Goal: Task Accomplishment & Management: Complete application form

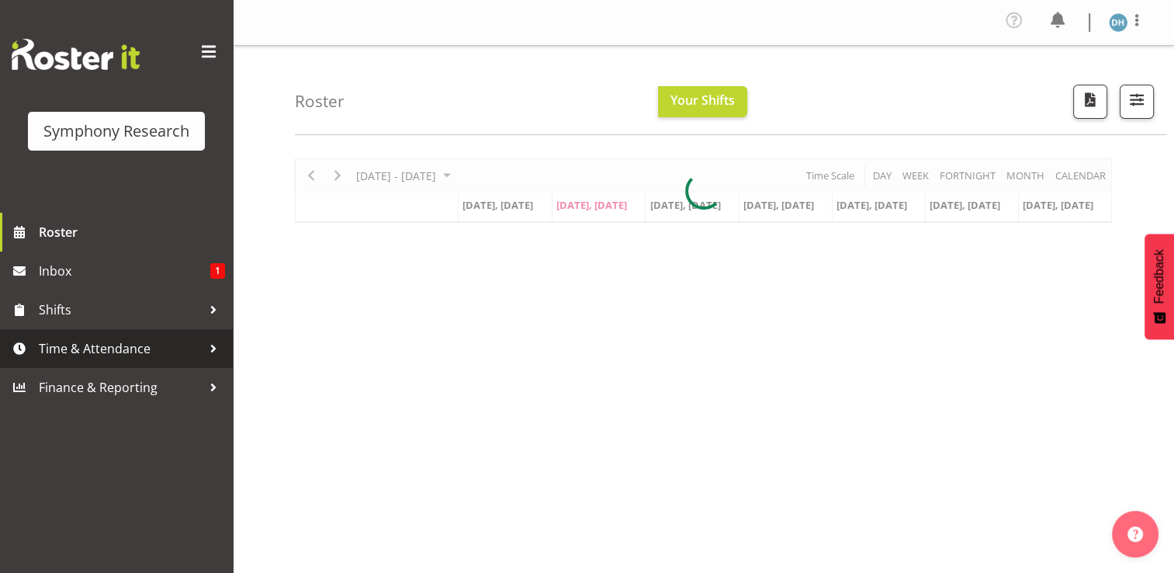
click at [115, 349] on span "Time & Attendance" at bounding box center [120, 348] width 163 height 23
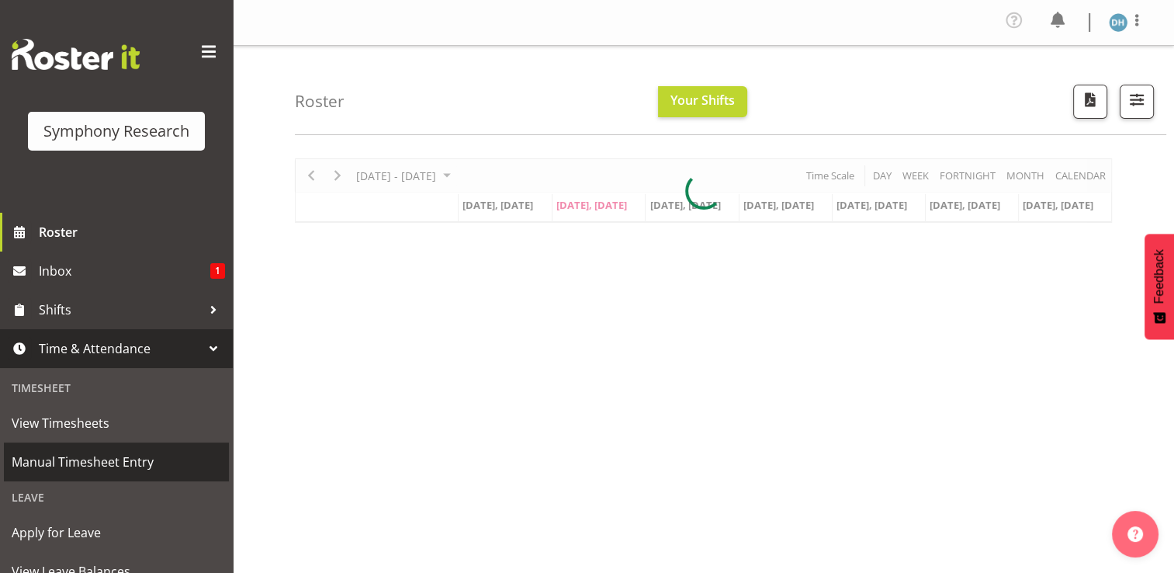
click at [95, 461] on span "Manual Timesheet Entry" at bounding box center [117, 461] width 210 height 23
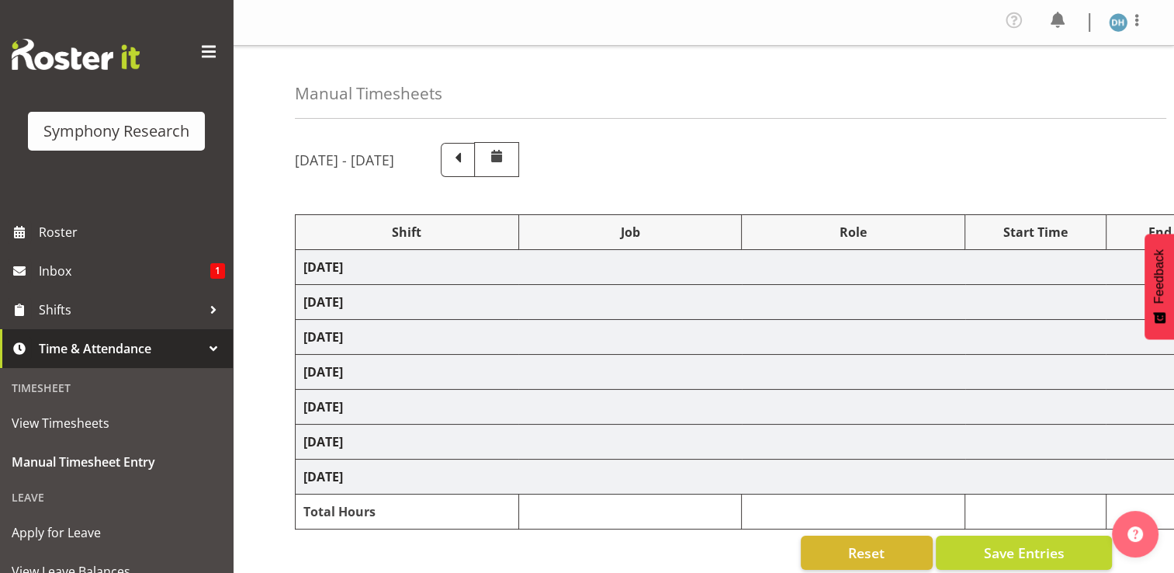
select select "48116"
select select "10587"
select select "48116"
select select "10587"
select select "47"
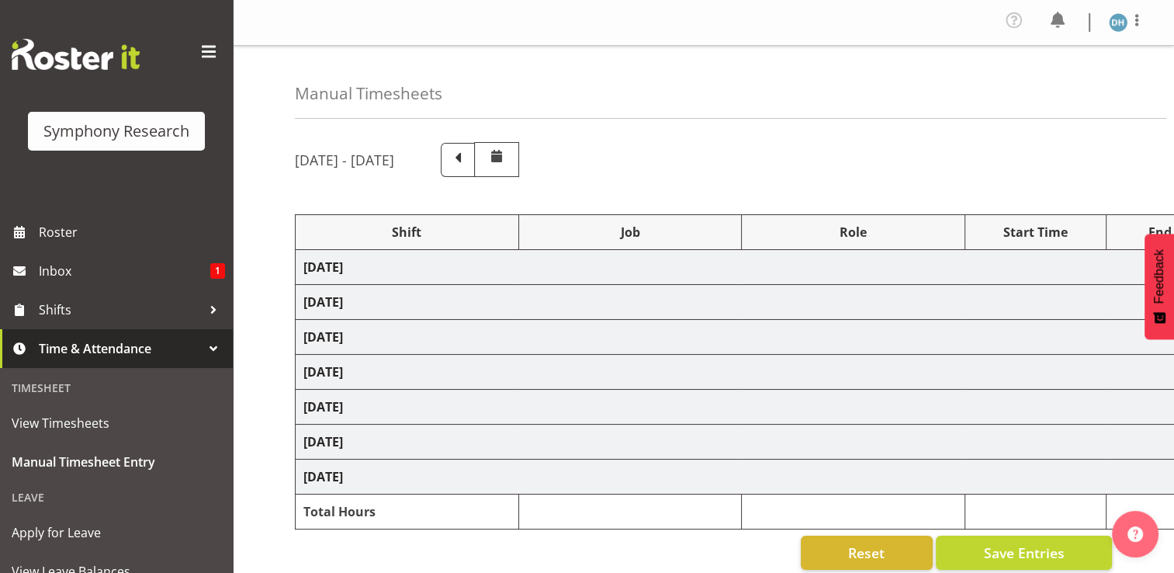
select select "56692"
select select "10499"
select select "47"
select select "56692"
select select "10499"
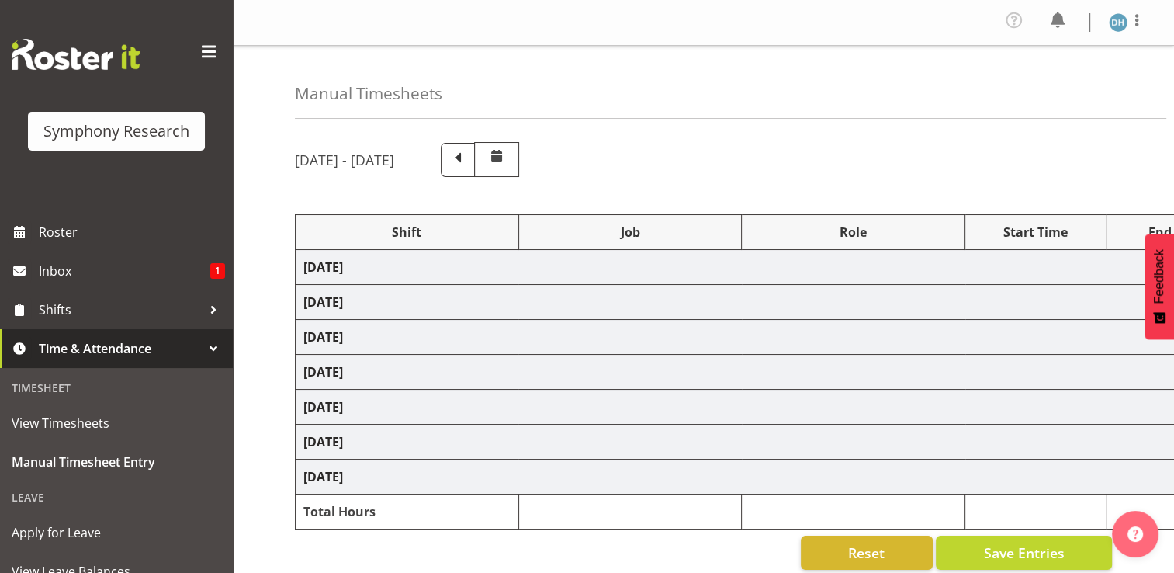
select select "47"
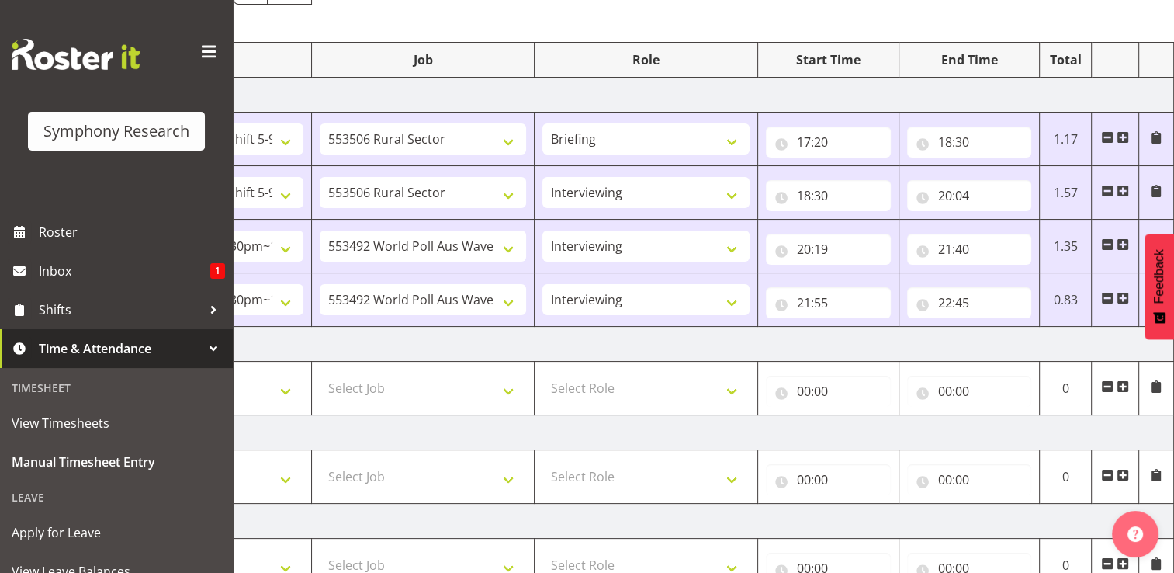
scroll to position [192, 0]
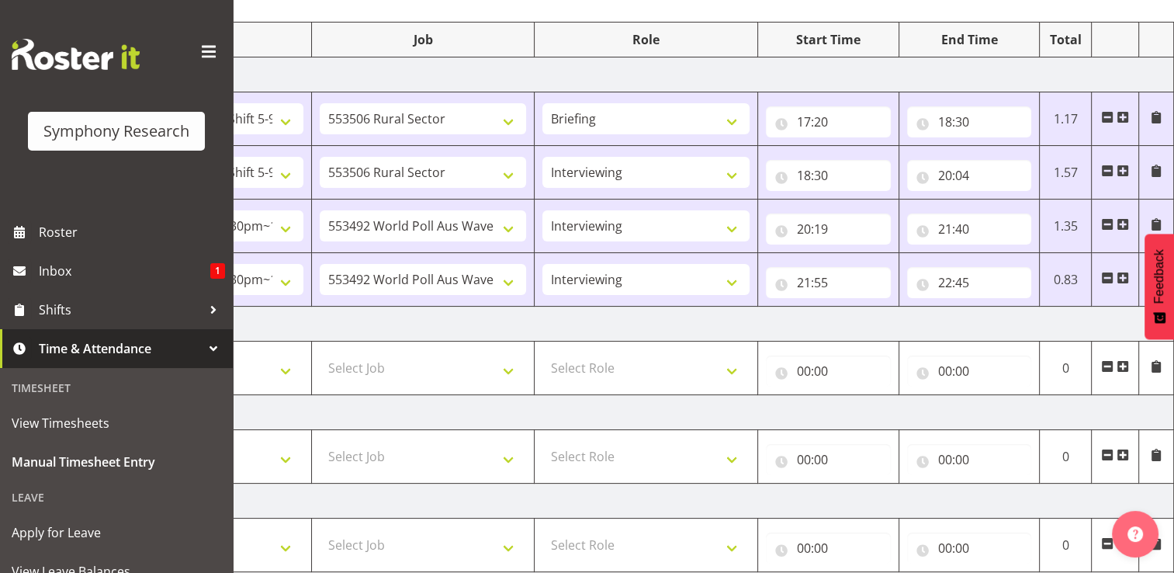
click at [1124, 365] on span at bounding box center [1123, 366] width 12 height 12
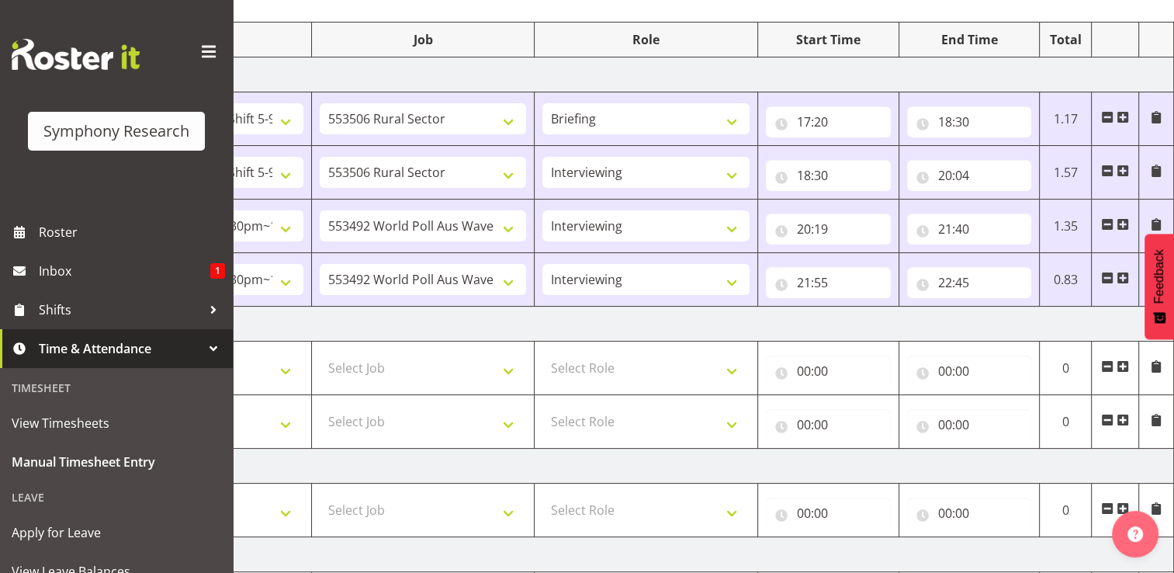
click at [1122, 418] on span at bounding box center [1123, 420] width 12 height 12
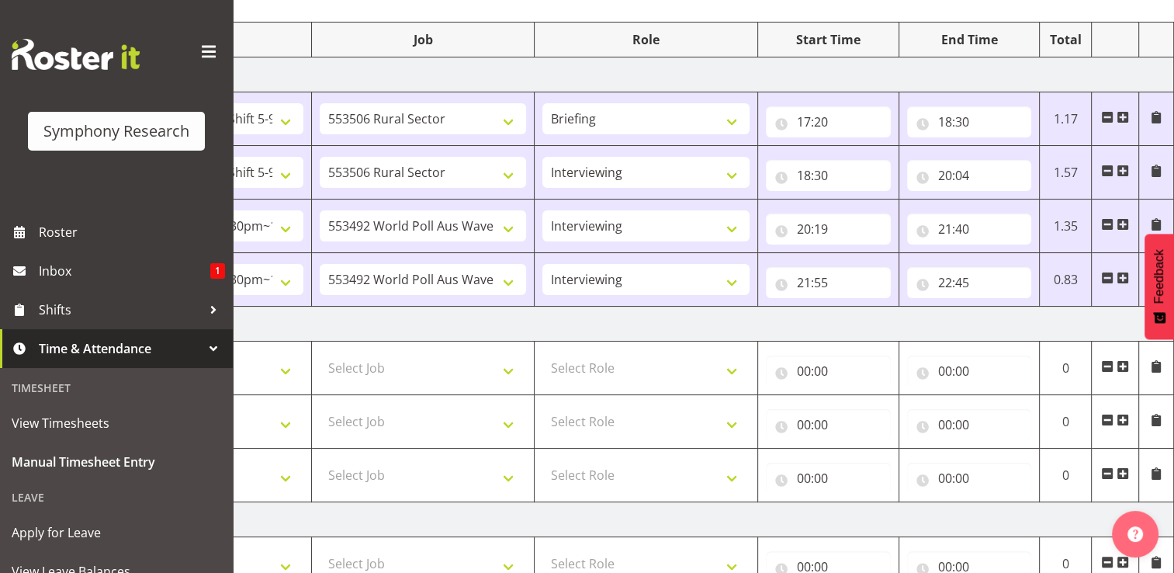
click at [1125, 469] on span at bounding box center [1123, 473] width 12 height 12
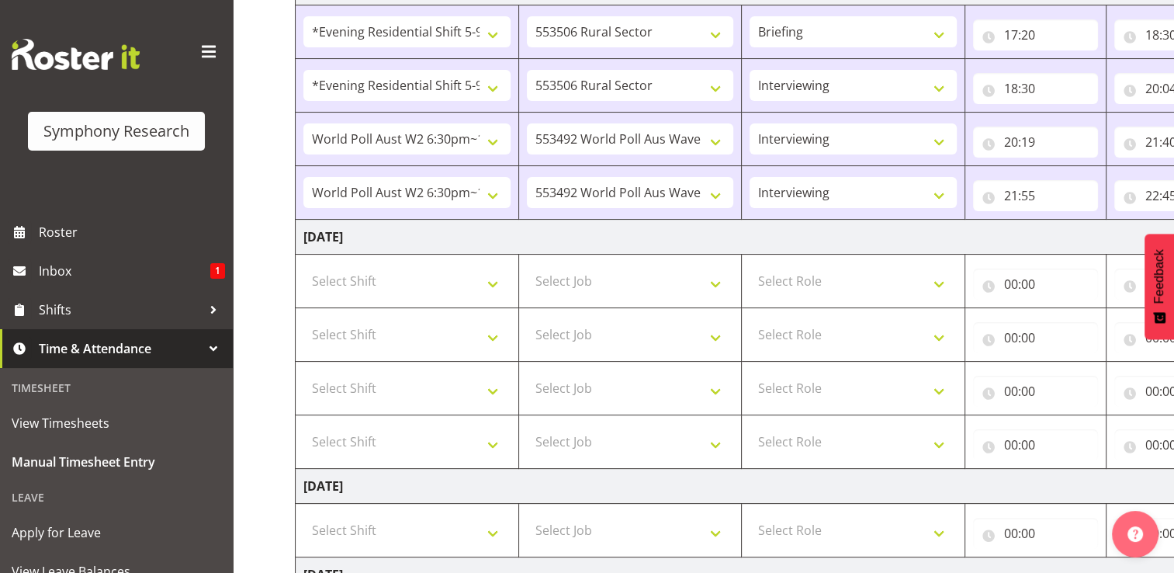
scroll to position [276, 0]
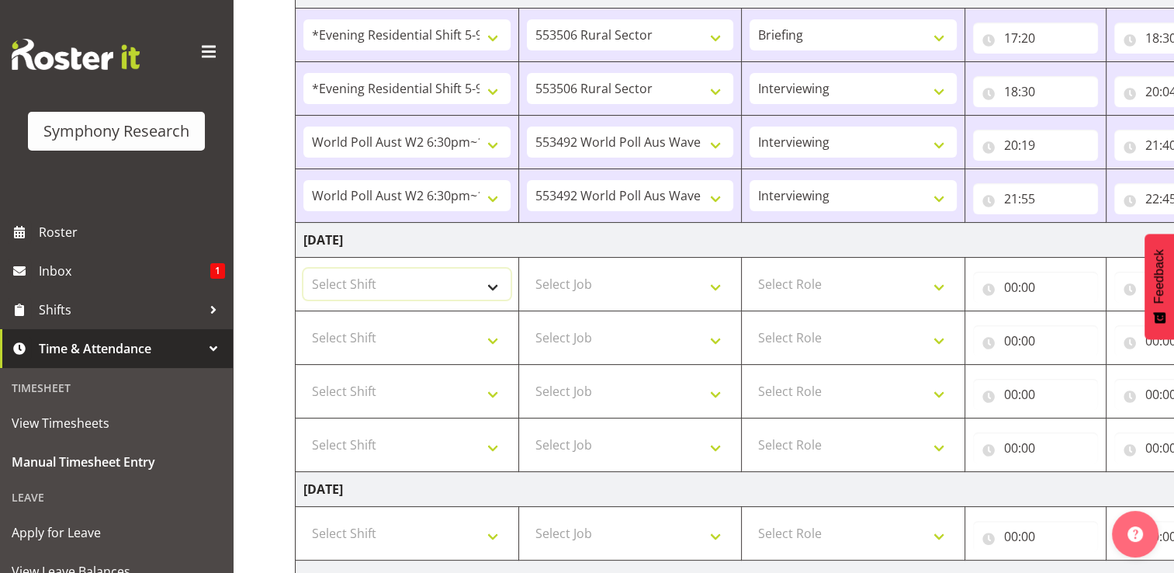
click at [488, 284] on select "Select Shift !!Weekend Residential (Roster IT Shift Label) *Business 9/10am ~ 4…" at bounding box center [406, 284] width 207 height 31
select select "41604"
click at [303, 269] on select "Select Shift !!Weekend Residential (Roster IT Shift Label) *Business 9/10am ~ 4…" at bounding box center [406, 284] width 207 height 31
click at [493, 337] on select "Select Shift !!Weekend Residential (Roster IT Shift Label) *Business 9/10am ~ 4…" at bounding box center [406, 337] width 207 height 31
select select "41604"
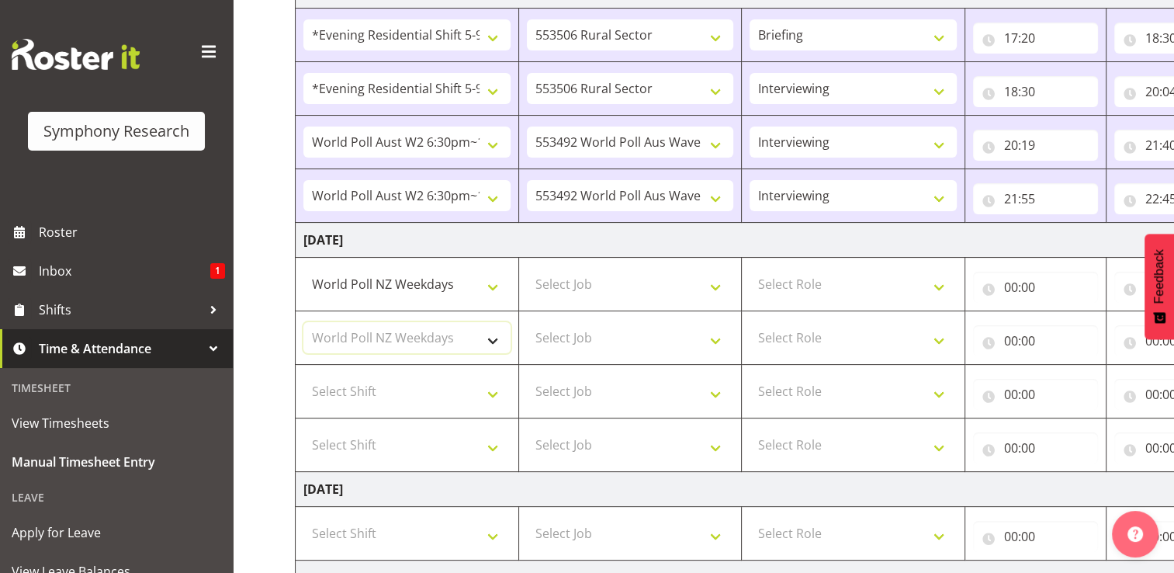
click at [303, 322] on select "Select Shift !!Weekend Residential (Roster IT Shift Label) *Business 9/10am ~ 4…" at bounding box center [406, 337] width 207 height 31
click at [717, 286] on select "Select Job 550060 IF Admin 553492 World Poll Aus Wave 2 Main 2025 553493 World …" at bounding box center [630, 284] width 207 height 31
select select "10527"
click at [527, 269] on select "Select Job 550060 IF Admin 553492 World Poll Aus Wave 2 Main 2025 553493 World …" at bounding box center [630, 284] width 207 height 31
click at [714, 341] on select "Select Job 550060 IF Admin 553492 World Poll Aus Wave 2 Main 2025 553493 World …" at bounding box center [630, 337] width 207 height 31
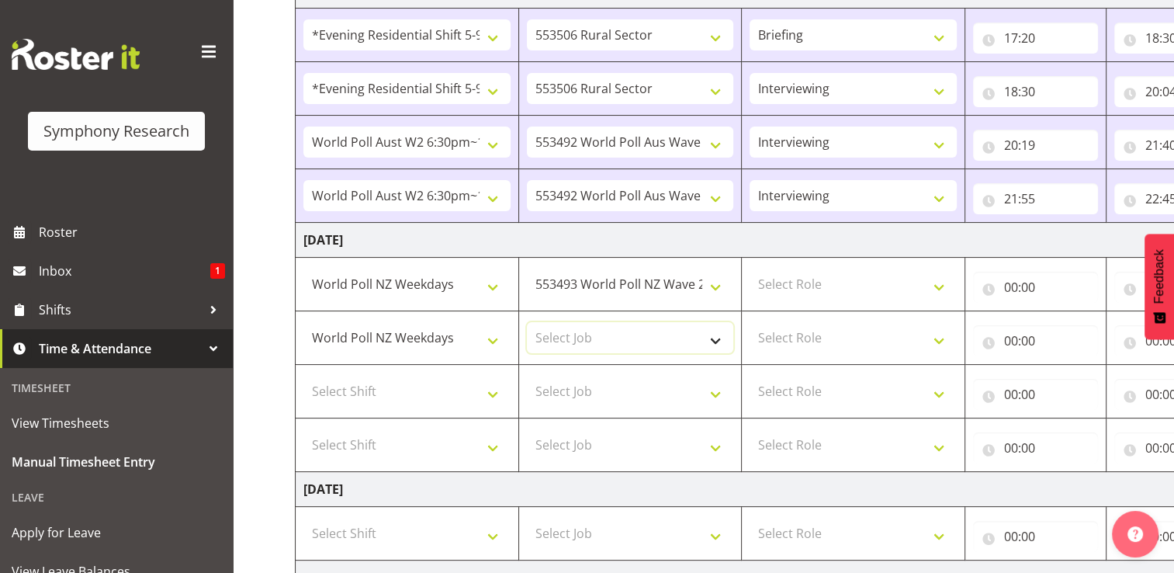
select select "10527"
click at [527, 322] on select "Select Job 550060 IF Admin 553492 World Poll Aus Wave 2 Main 2025 553493 World …" at bounding box center [630, 337] width 207 height 31
click at [941, 286] on select "Select Role Briefing Interviewing" at bounding box center [853, 284] width 207 height 31
select select "297"
click at [750, 269] on select "Select Role Briefing Interviewing" at bounding box center [853, 284] width 207 height 31
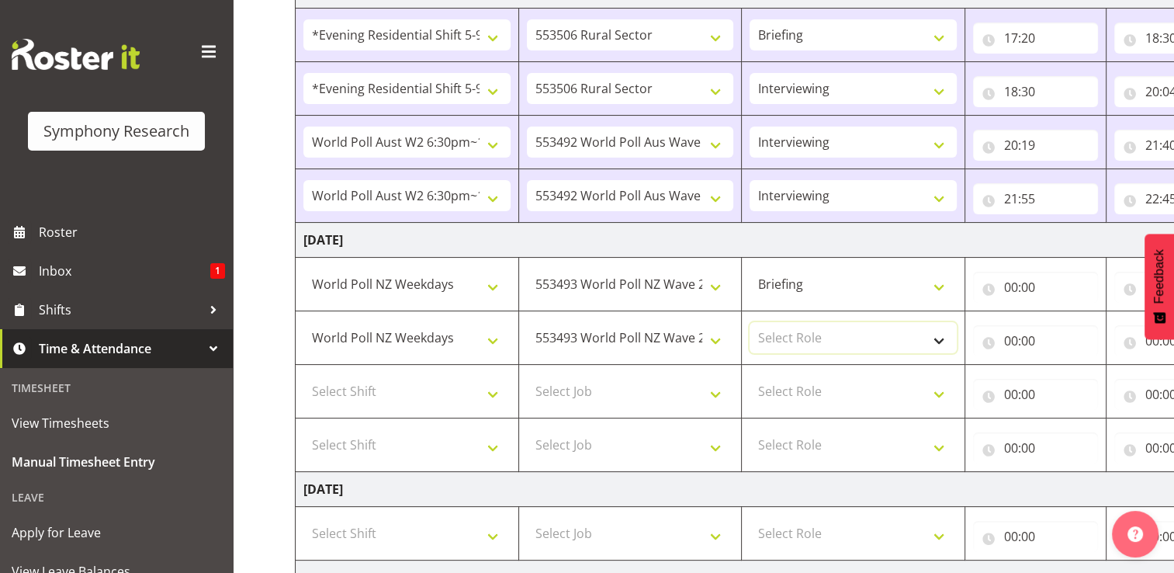
click at [941, 339] on select "Select Role Briefing Interviewing" at bounding box center [853, 337] width 207 height 31
select select "47"
click at [750, 322] on select "Select Role Briefing Interviewing" at bounding box center [853, 337] width 207 height 31
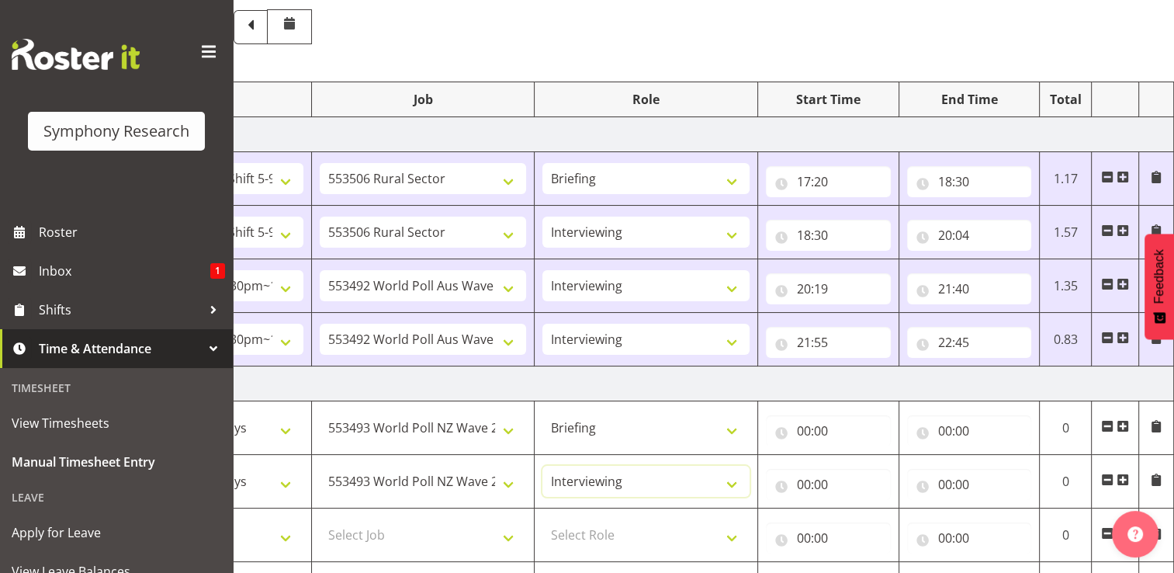
scroll to position [146, 0]
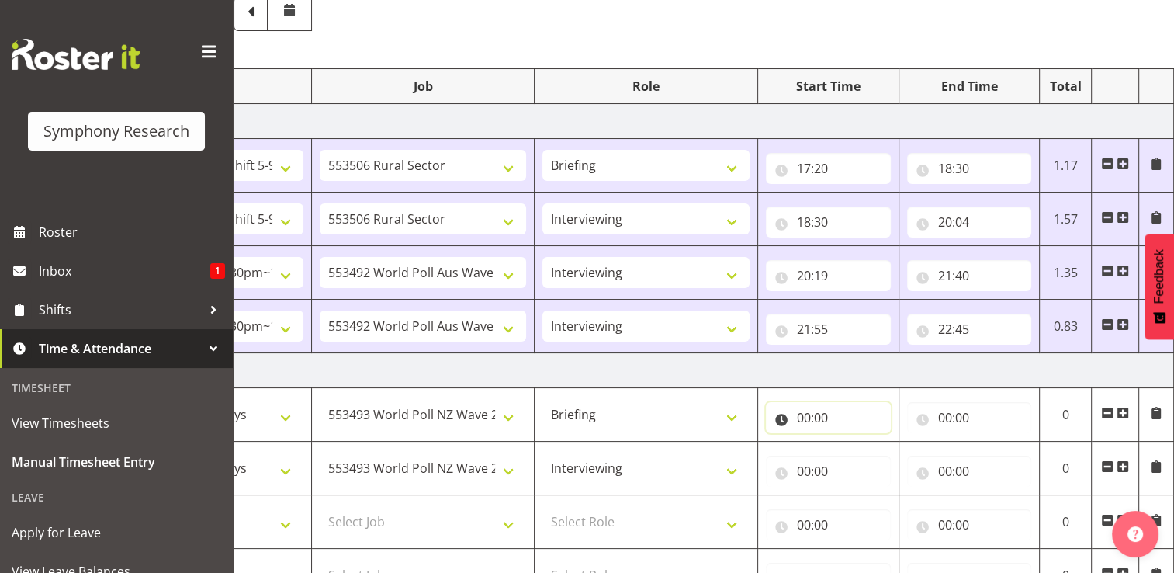
click at [804, 412] on input "00:00" at bounding box center [828, 417] width 125 height 31
click at [864, 455] on select "00 01 02 03 04 05 06 07 08 09 10 11 12 13 14 15 16 17 18 19 20 21 22 23" at bounding box center [872, 457] width 35 height 31
select select "17"
click at [855, 442] on select "00 01 02 03 04 05 06 07 08 09 10 11 12 13 14 15 16 17 18 19 20 21 22 23" at bounding box center [872, 457] width 35 height 31
type input "17:00"
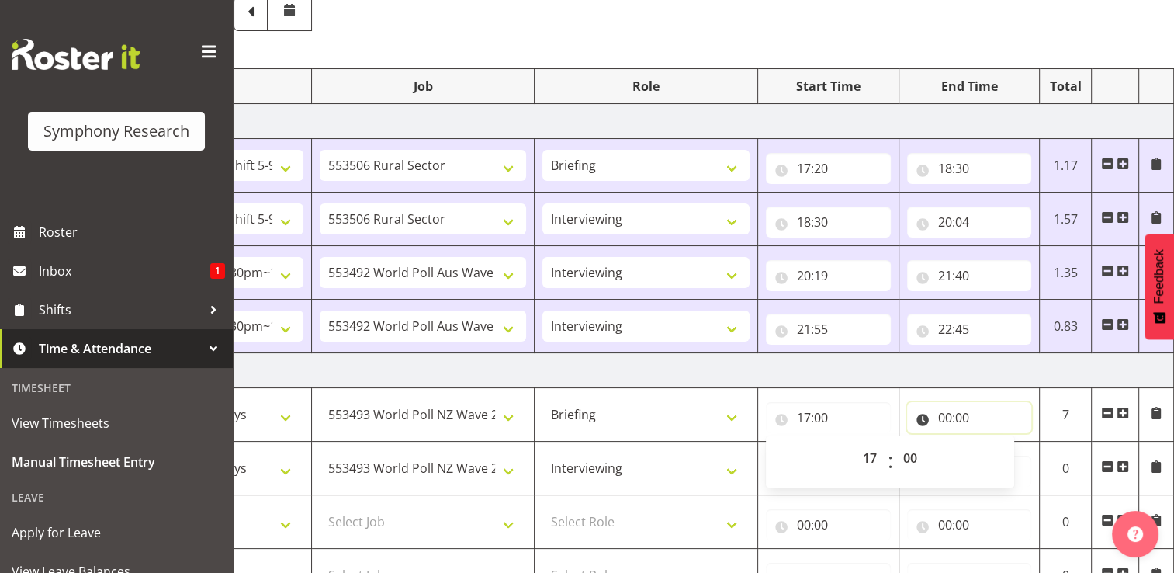
click at [958, 416] on input "00:00" at bounding box center [969, 417] width 125 height 31
click at [1016, 458] on select "00 01 02 03 04 05 06 07 08 09 10 11 12 13 14 15 16 17 18 19 20 21 22 23" at bounding box center [1013, 457] width 35 height 31
select select "17"
click at [996, 442] on select "00 01 02 03 04 05 06 07 08 09 10 11 12 13 14 15 16 17 18 19 20 21 22 23" at bounding box center [1013, 457] width 35 height 31
type input "17:00"
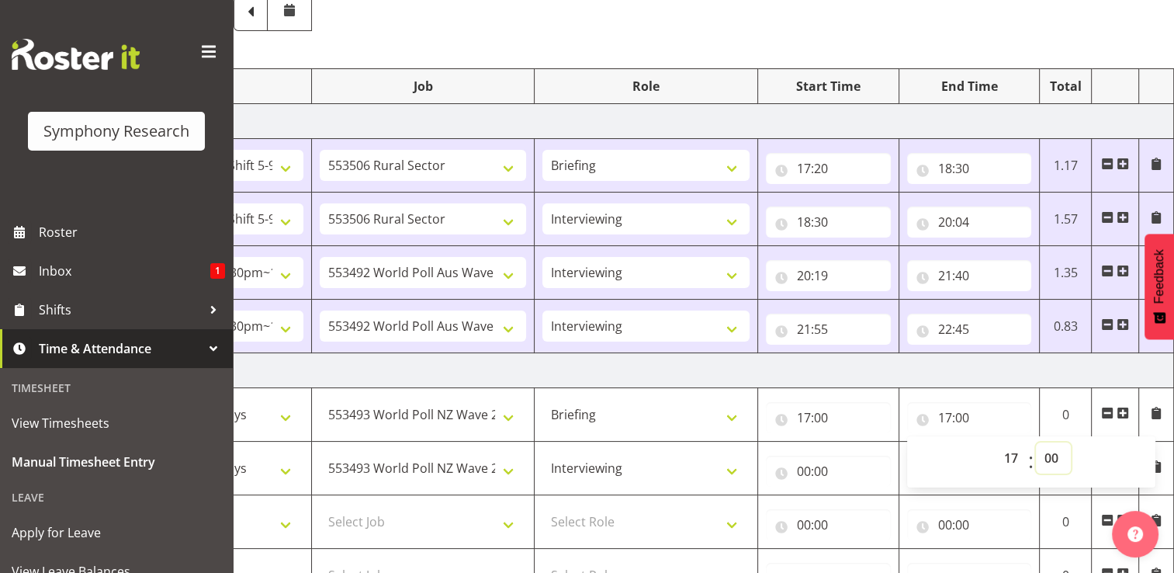
click at [1052, 455] on select "00 01 02 03 04 05 06 07 08 09 10 11 12 13 14 15 16 17 18 19 20 21 22 23 24 25 2…" at bounding box center [1053, 457] width 35 height 31
select select "5"
click at [1036, 442] on select "00 01 02 03 04 05 06 07 08 09 10 11 12 13 14 15 16 17 18 19 20 21 22 23 24 25 2…" at bounding box center [1053, 457] width 35 height 31
type input "17:05"
click at [817, 469] on input "00:00" at bounding box center [828, 471] width 125 height 31
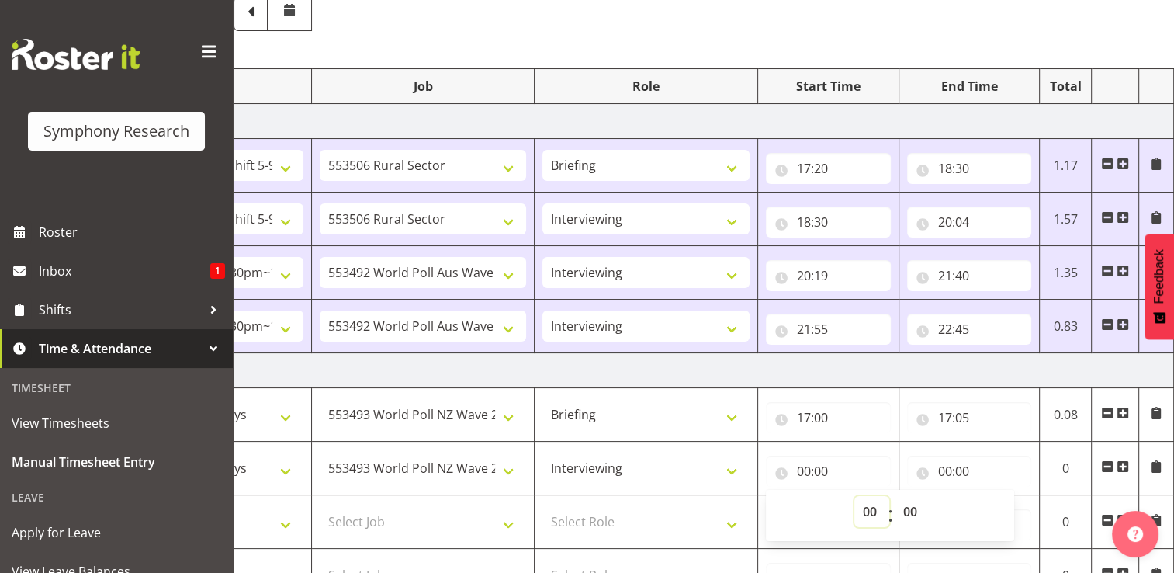
click at [874, 514] on select "00 01 02 03 04 05 06 07 08 09 10 11 12 13 14 15 16 17 18 19 20 21 22 23" at bounding box center [872, 511] width 35 height 31
select select "17"
click at [855, 496] on select "00 01 02 03 04 05 06 07 08 09 10 11 12 13 14 15 16 17 18 19 20 21 22 23" at bounding box center [872, 511] width 35 height 31
type input "17:00"
click at [918, 508] on select "00 01 02 03 04 05 06 07 08 09 10 11 12 13 14 15 16 17 18 19 20 21 22 23 24 25 2…" at bounding box center [912, 511] width 35 height 31
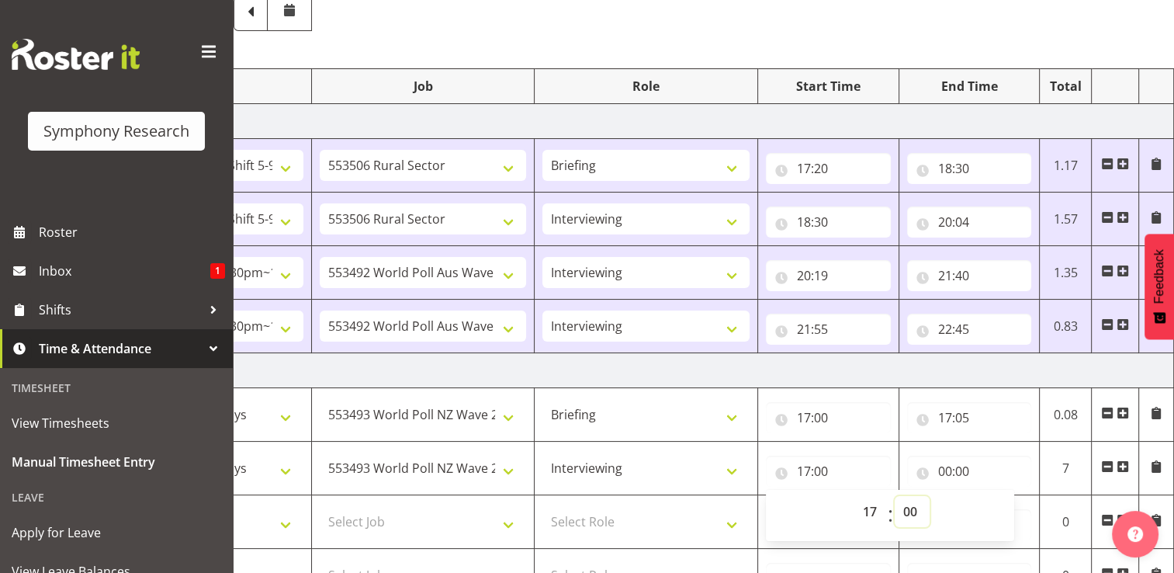
select select "5"
click at [895, 496] on select "00 01 02 03 04 05 06 07 08 09 10 11 12 13 14 15 16 17 18 19 20 21 22 23 24 25 2…" at bounding box center [912, 511] width 35 height 31
type input "17:05"
click at [970, 473] on input "00:00" at bounding box center [969, 471] width 125 height 31
click at [1008, 511] on select "00 01 02 03 04 05 06 07 08 09 10 11 12 13 14 15 16 17 18 19 20 21 22 23" at bounding box center [1013, 511] width 35 height 31
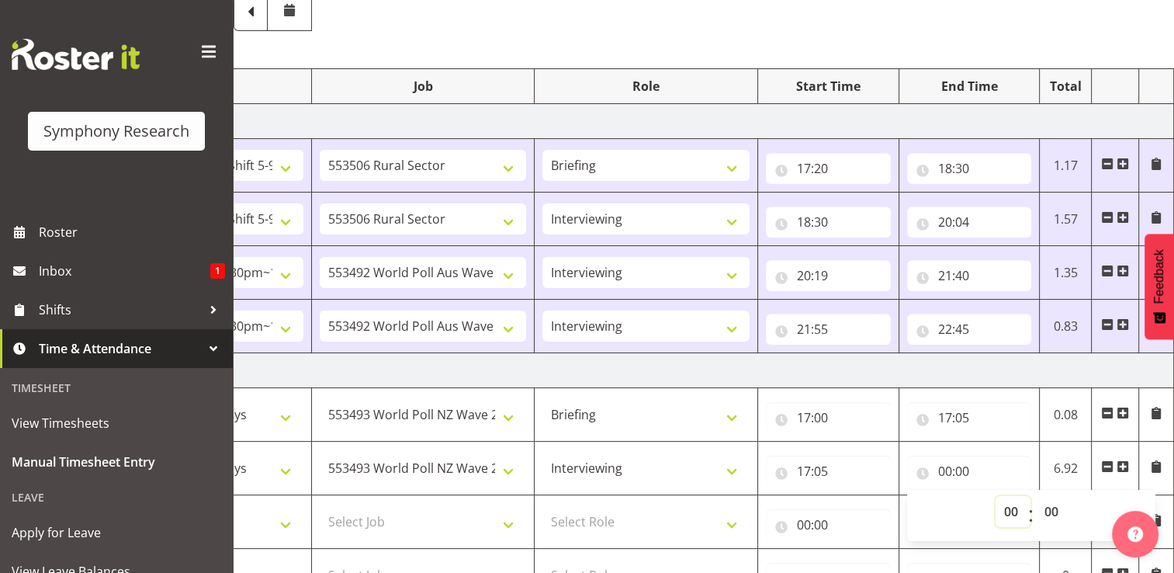
select select "20"
click at [996, 496] on select "00 01 02 03 04 05 06 07 08 09 10 11 12 13 14 15 16 17 18 19 20 21 22 23" at bounding box center [1013, 511] width 35 height 31
type input "20:00"
click at [817, 526] on input "00:00" at bounding box center [828, 524] width 125 height 31
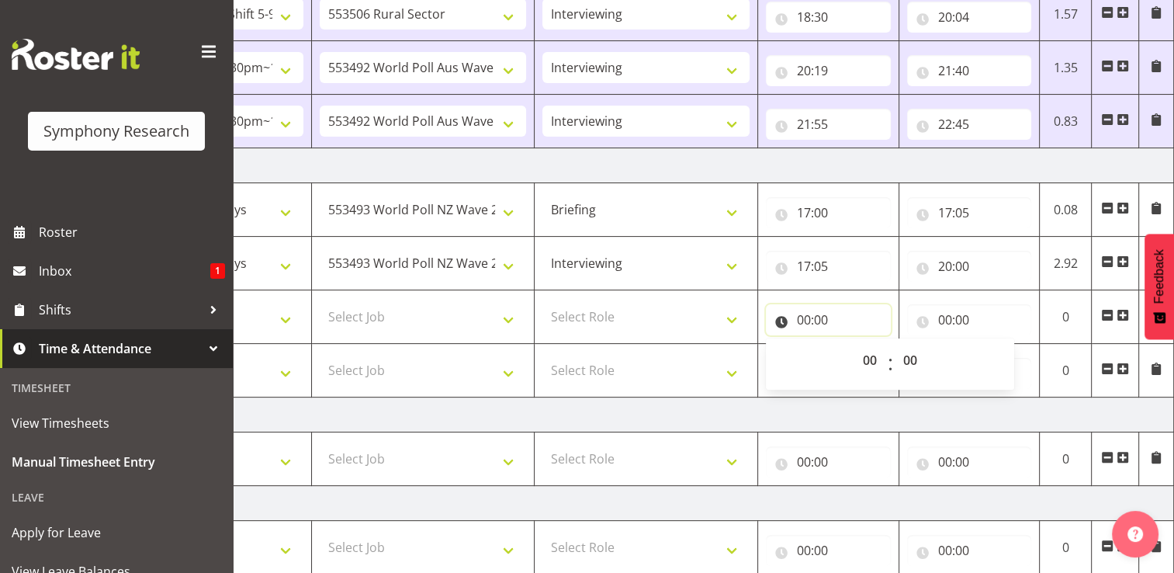
scroll to position [352, 0]
click at [813, 315] on input "00:00" at bounding box center [828, 318] width 125 height 31
click at [802, 314] on input "00:00" at bounding box center [828, 318] width 125 height 31
click at [874, 356] on select "00 01 02 03 04 05 06 07 08 09 10 11 12 13 14 15 16 17 18 19 20 21 22 23" at bounding box center [872, 359] width 35 height 31
select select "20"
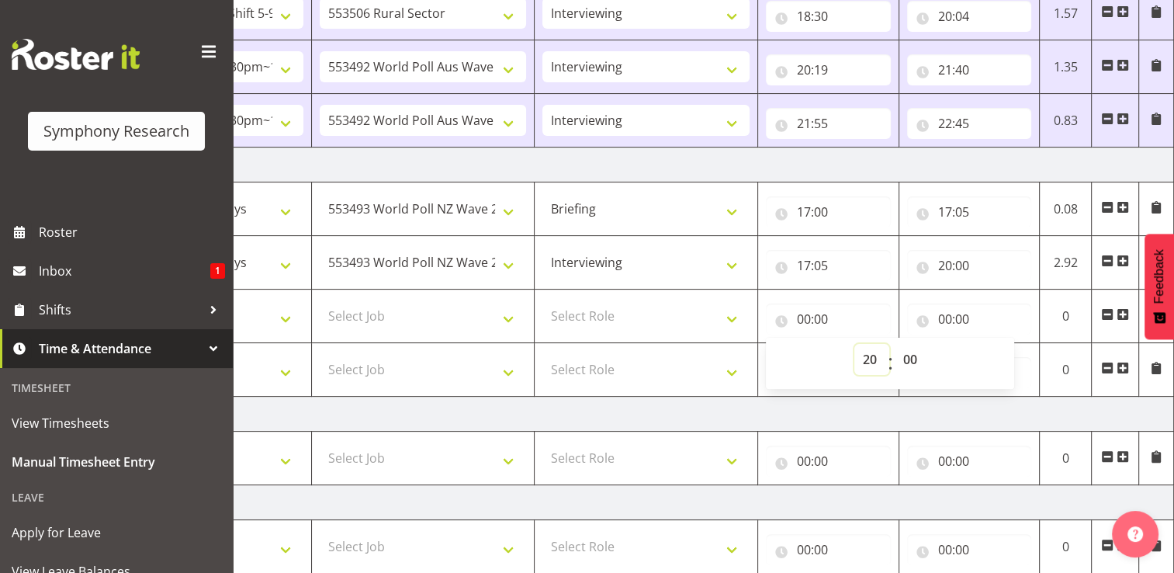
click at [855, 344] on select "00 01 02 03 04 05 06 07 08 09 10 11 12 13 14 15 16 17 18 19 20 21 22 23" at bounding box center [872, 359] width 35 height 31
type input "20:00"
click at [961, 315] on input "00:00" at bounding box center [969, 318] width 125 height 31
click at [1014, 358] on select "00 01 02 03 04 05 06 07 08 09 10 11 12 13 14 15 16 17 18 19 20 21 22 23" at bounding box center [1013, 359] width 35 height 31
select select "21"
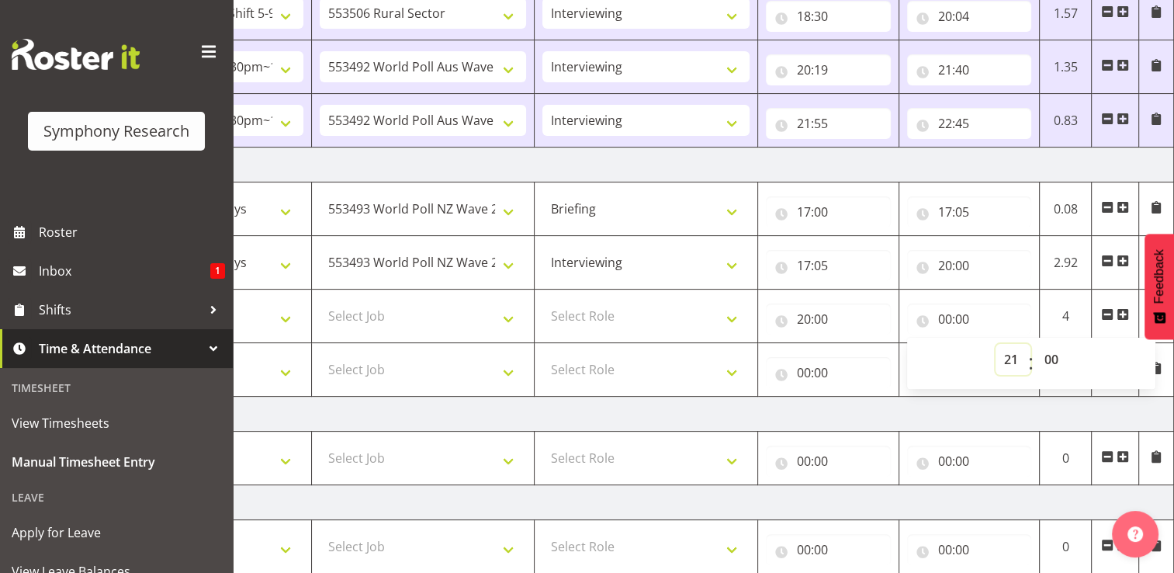
click at [996, 344] on select "00 01 02 03 04 05 06 07 08 09 10 11 12 13 14 15 16 17 18 19 20 21 22 23" at bounding box center [1013, 359] width 35 height 31
type input "21:00"
click at [813, 374] on input "00:00" at bounding box center [828, 372] width 125 height 31
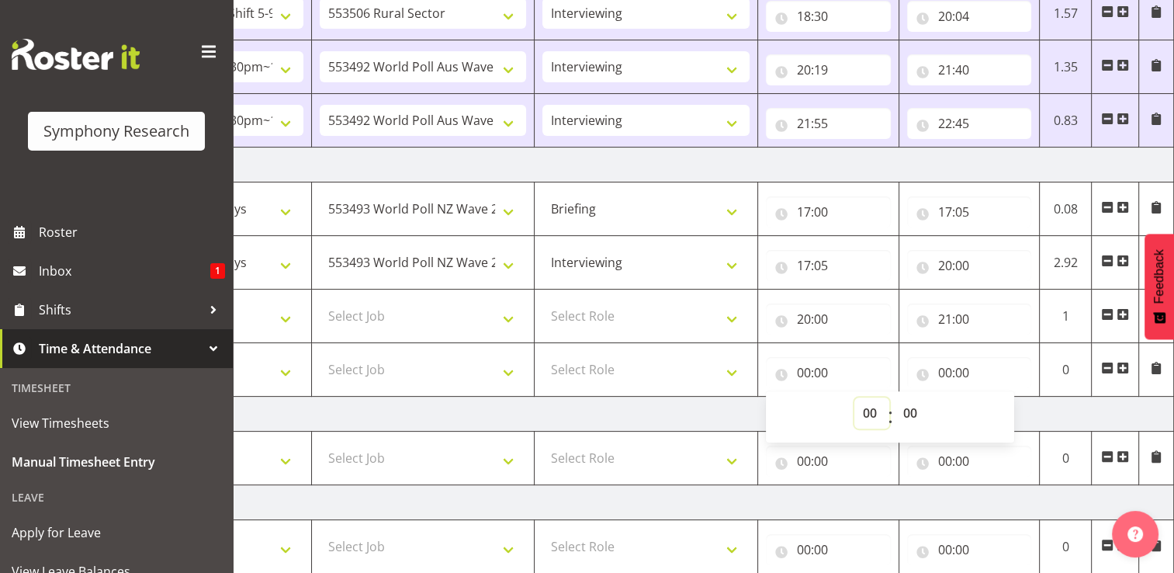
click at [870, 411] on select "00 01 02 03 04 05 06 07 08 09 10 11 12 13 14 15 16 17 18 19 20 21 22 23" at bounding box center [872, 412] width 35 height 31
select select "21"
click at [855, 397] on select "00 01 02 03 04 05 06 07 08 09 10 11 12 13 14 15 16 17 18 19 20 21 22 23" at bounding box center [872, 412] width 35 height 31
type input "21:00"
click at [917, 413] on select "00 01 02 03 04 05 06 07 08 09 10 11 12 13 14 15 16 17 18 19 20 21 22 23 24 25 2…" at bounding box center [912, 412] width 35 height 31
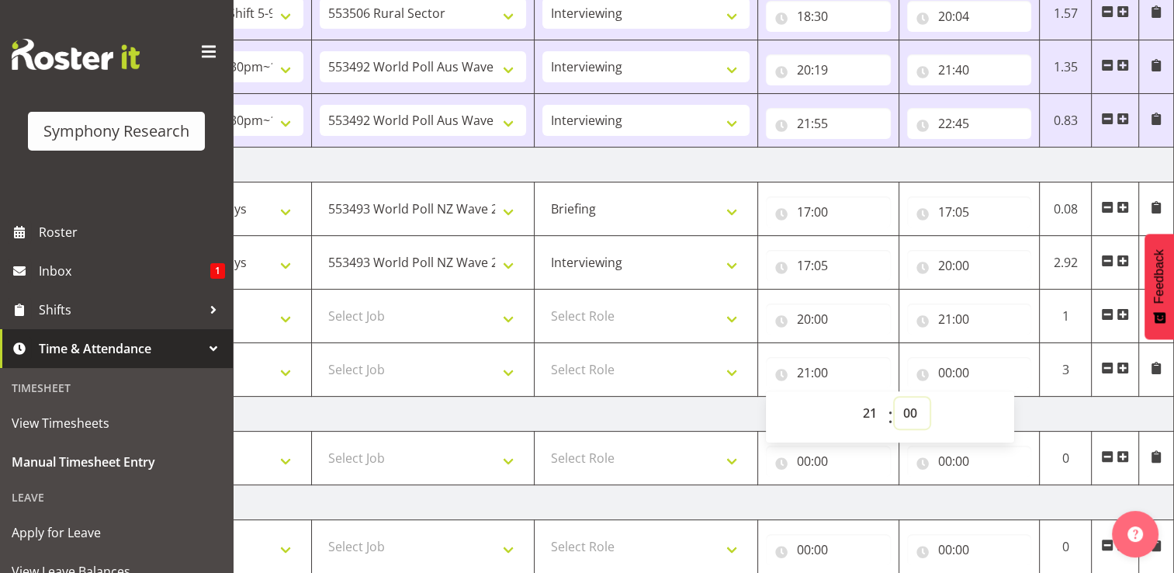
select select "30"
click at [895, 397] on select "00 01 02 03 04 05 06 07 08 09 10 11 12 13 14 15 16 17 18 19 20 21 22 23 24 25 2…" at bounding box center [912, 412] width 35 height 31
type input "21:30"
click at [965, 377] on input "00:00" at bounding box center [969, 372] width 125 height 31
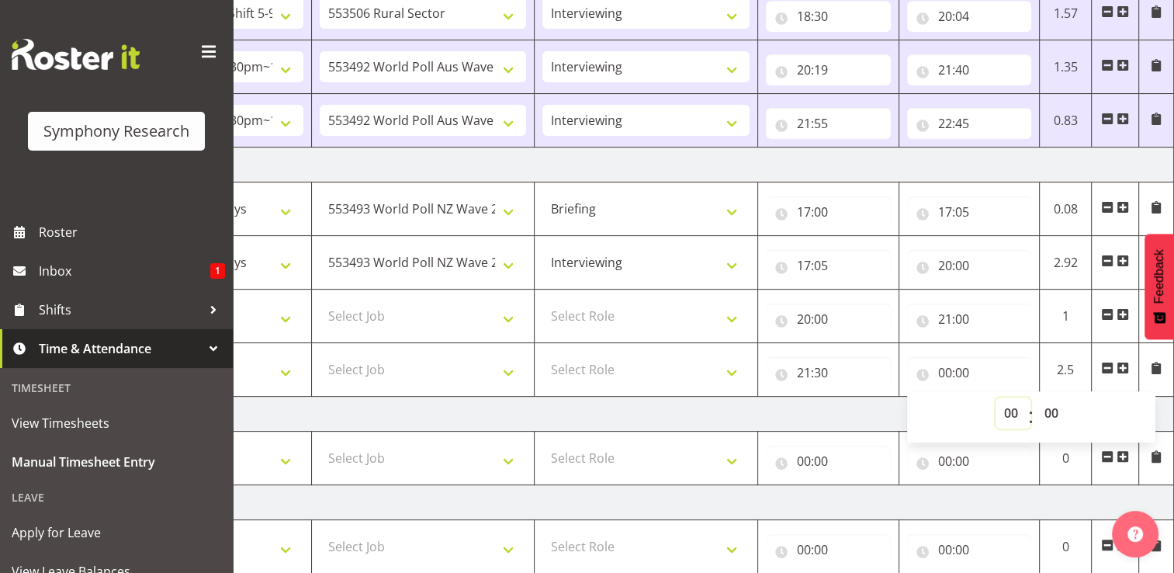
click at [1012, 412] on select "00 01 02 03 04 05 06 07 08 09 10 11 12 13 14 15 16 17 18 19 20 21 22 23" at bounding box center [1013, 412] width 35 height 31
select select "22"
click at [996, 397] on select "00 01 02 03 04 05 06 07 08 09 10 11 12 13 14 15 16 17 18 19 20 21 22 23" at bounding box center [1013, 412] width 35 height 31
type input "22:00"
click at [1057, 413] on select "00 01 02 03 04 05 06 07 08 09 10 11 12 13 14 15 16 17 18 19 20 21 22 23 24 25 2…" at bounding box center [1053, 412] width 35 height 31
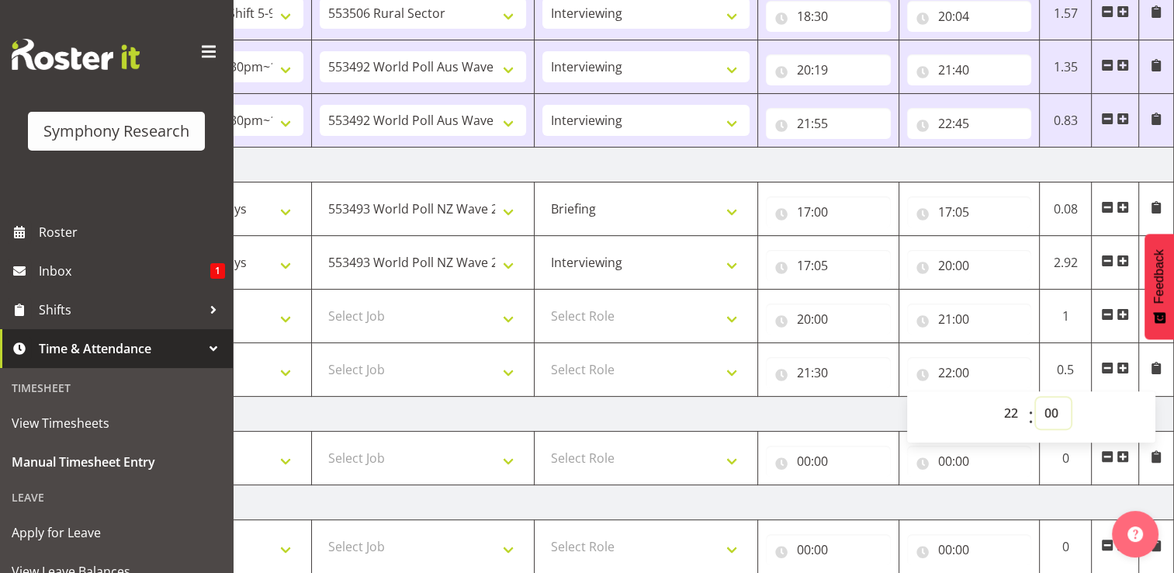
select select "30"
click at [1036, 397] on select "00 01 02 03 04 05 06 07 08 09 10 11 12 13 14 15 16 17 18 19 20 21 22 23 24 25 2…" at bounding box center [1053, 412] width 35 height 31
type input "22:30"
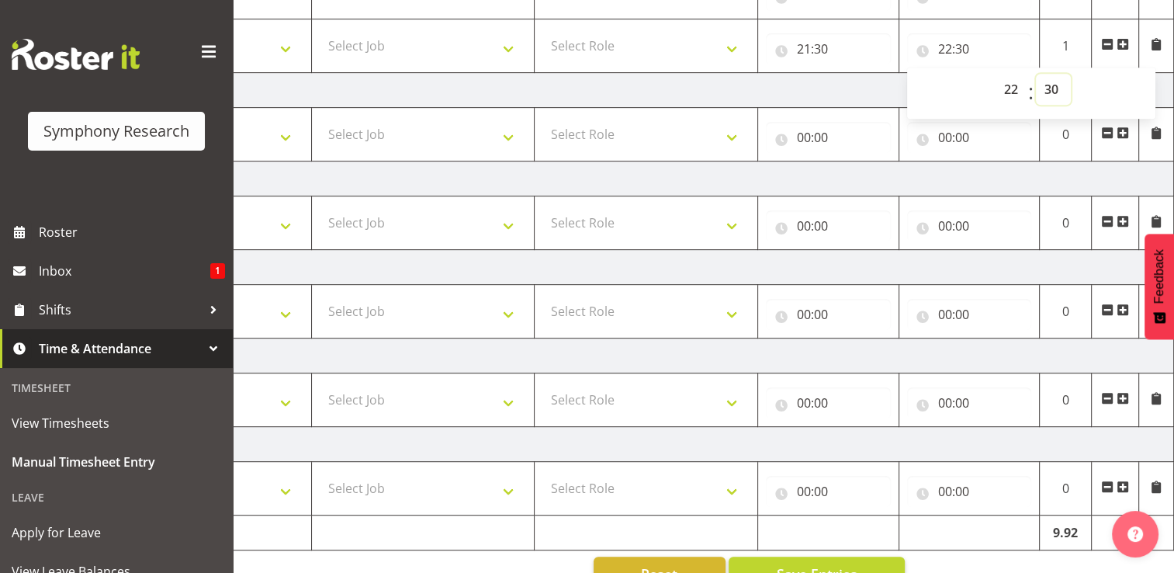
scroll to position [712, 0]
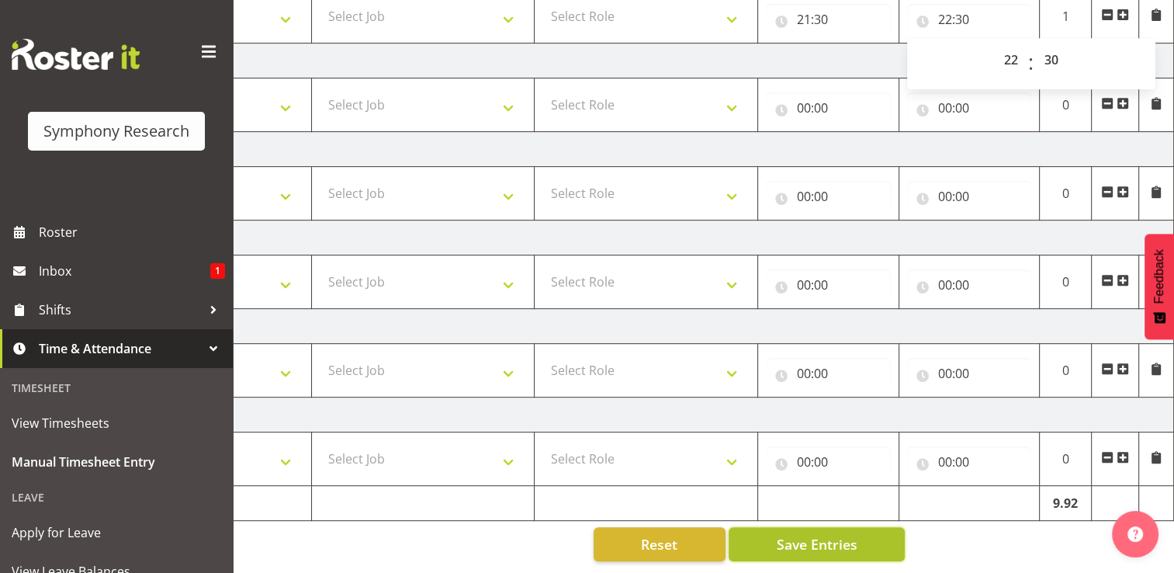
click at [810, 537] on span "Save Entries" at bounding box center [816, 544] width 81 height 20
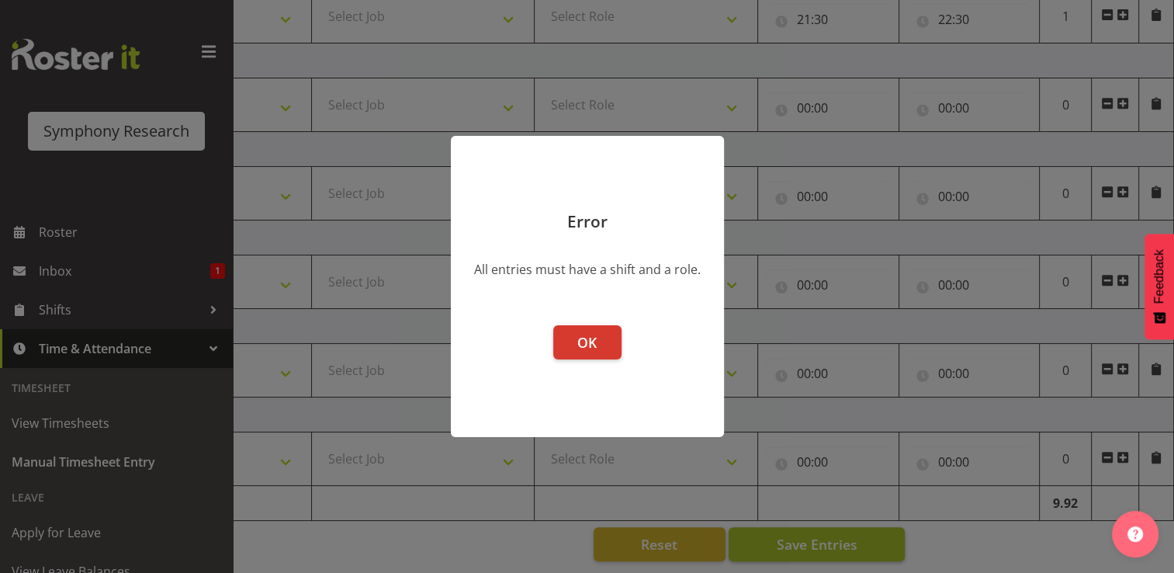
scroll to position [0, 196]
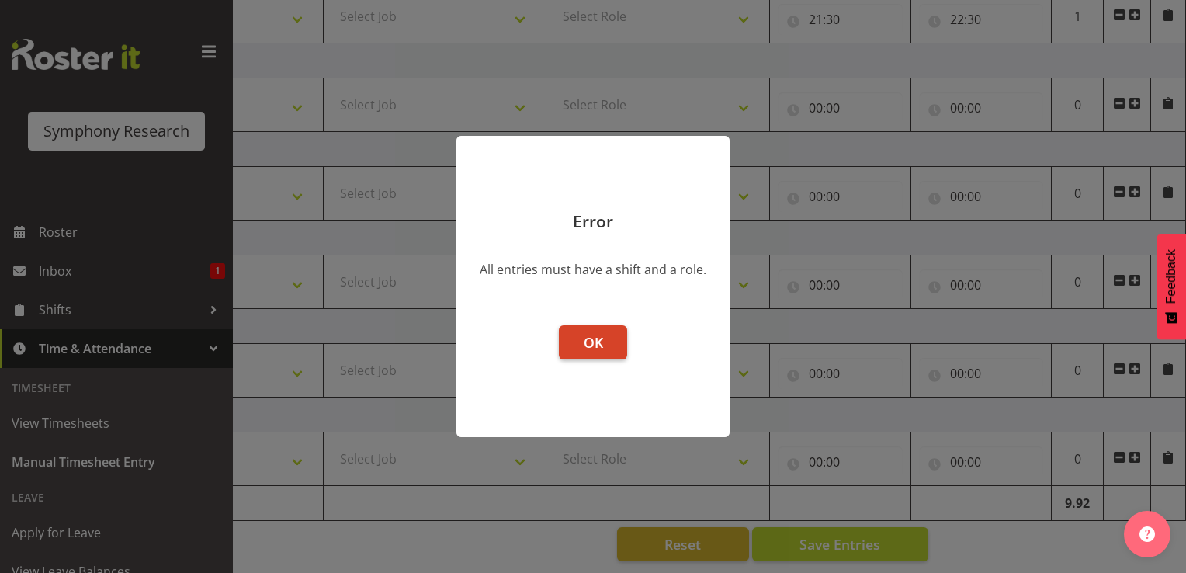
click at [599, 343] on span "OK" at bounding box center [593, 342] width 19 height 19
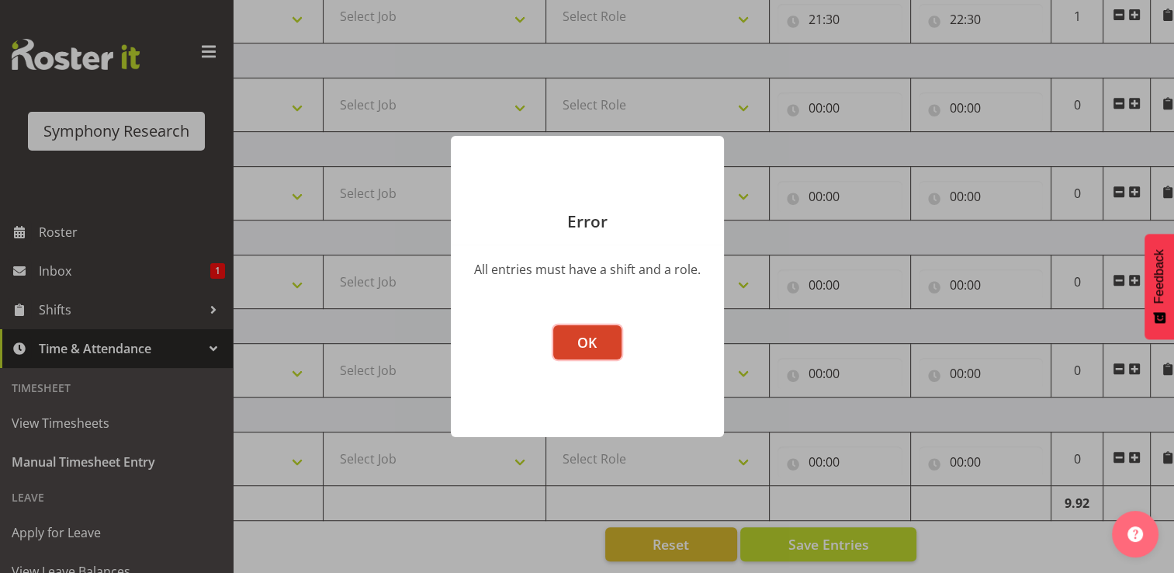
click at [606, 343] on button "OK" at bounding box center [587, 342] width 68 height 34
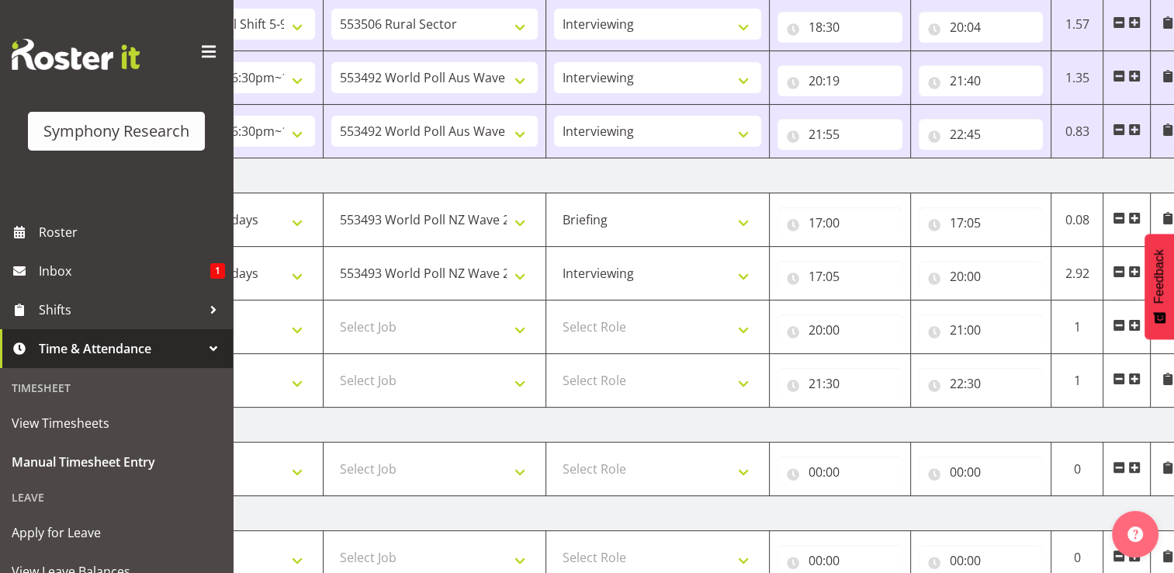
scroll to position [338, 0]
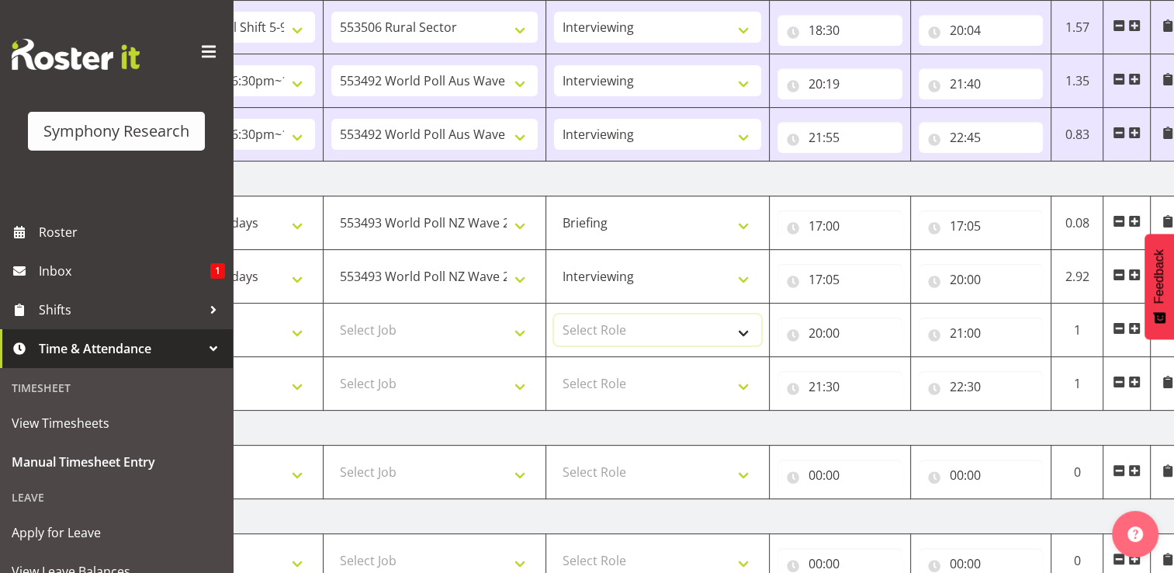
click at [744, 331] on select "Select Role Briefing Interviewing" at bounding box center [657, 329] width 207 height 31
select select "47"
click at [554, 314] on select "Select Role Briefing Interviewing" at bounding box center [657, 329] width 207 height 31
click at [754, 382] on select "Select Role Briefing Interviewing" at bounding box center [657, 383] width 207 height 31
select select "47"
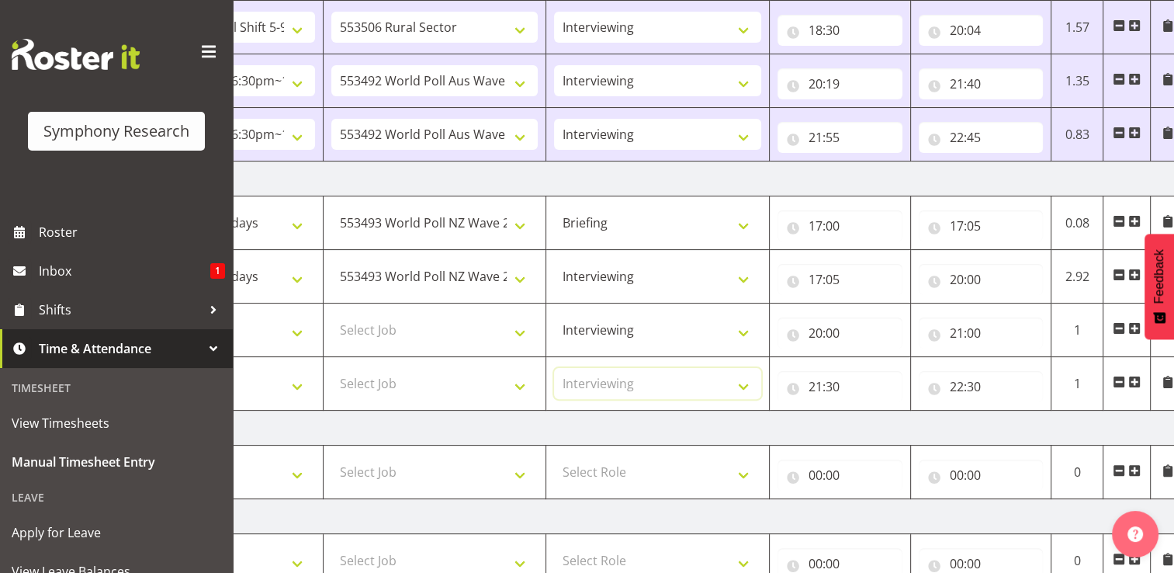
click at [554, 368] on select "Select Role Briefing Interviewing" at bounding box center [657, 383] width 207 height 31
click at [522, 326] on select "Select Job 550060 IF Admin 553492 World Poll Aus Wave 2 Main 2025 553493 World …" at bounding box center [434, 329] width 207 height 31
select select "10499"
click at [331, 314] on select "Select Job 550060 IF Admin 553492 World Poll Aus Wave 2 Main 2025 553493 World …" at bounding box center [434, 329] width 207 height 31
click at [520, 382] on select "Select Job 550060 IF Admin 553492 World Poll Aus Wave 2 Main 2025 553493 World …" at bounding box center [434, 383] width 207 height 31
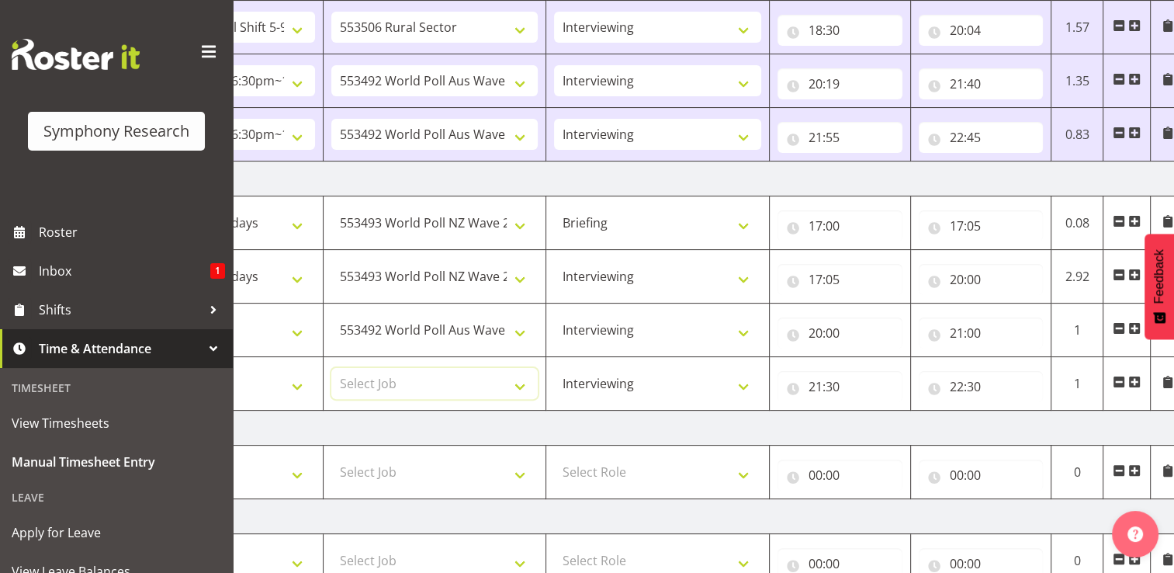
select select "10499"
click at [331, 368] on select "Select Job 550060 IF Admin 553492 World Poll Aus Wave 2 Main 2025 553493 World …" at bounding box center [434, 383] width 207 height 31
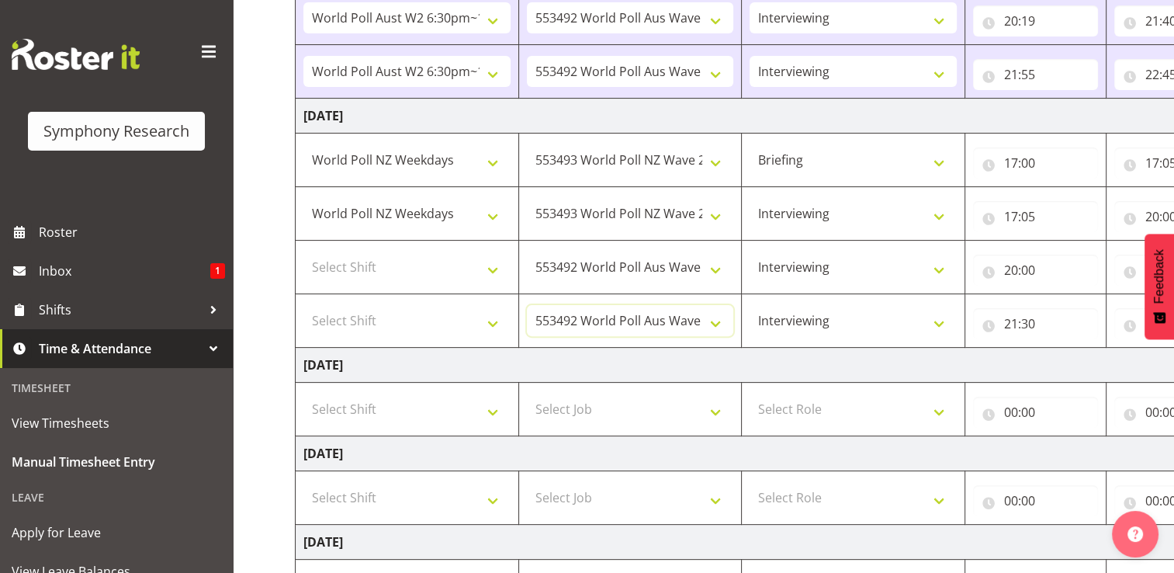
scroll to position [397, 0]
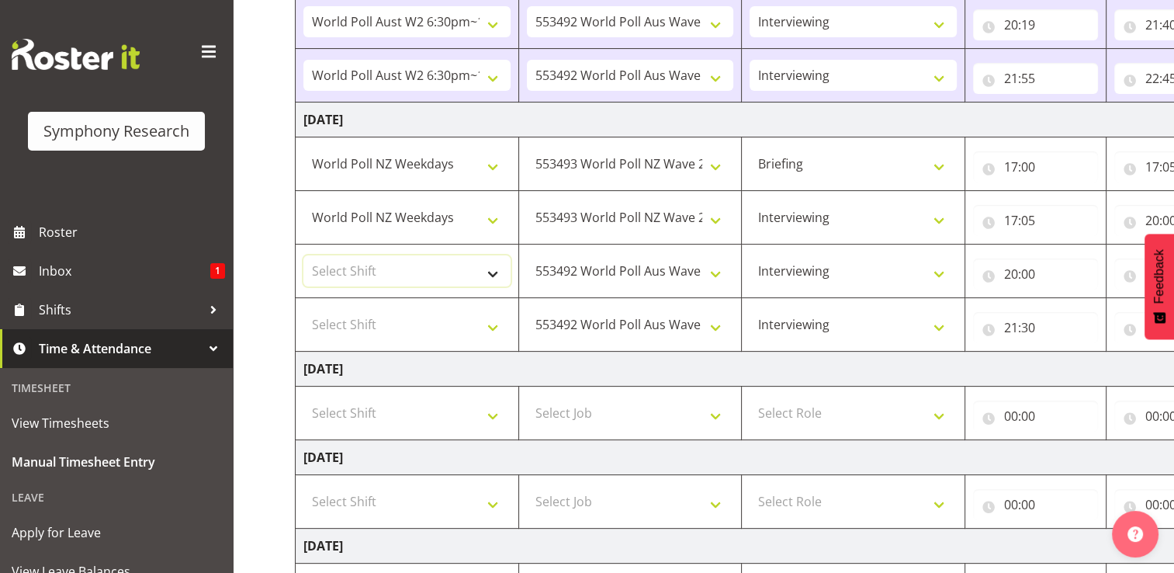
click at [492, 272] on select "Select Shift !!Weekend Residential (Roster IT Shift Label) *Business 9/10am ~ 4…" at bounding box center [406, 270] width 207 height 31
select select "56692"
click at [303, 255] on select "Select Shift !!Weekend Residential (Roster IT Shift Label) *Business 9/10am ~ 4…" at bounding box center [406, 270] width 207 height 31
click at [492, 324] on select "Select Shift !!Weekend Residential (Roster IT Shift Label) *Business 9/10am ~ 4…" at bounding box center [406, 324] width 207 height 31
select select "56692"
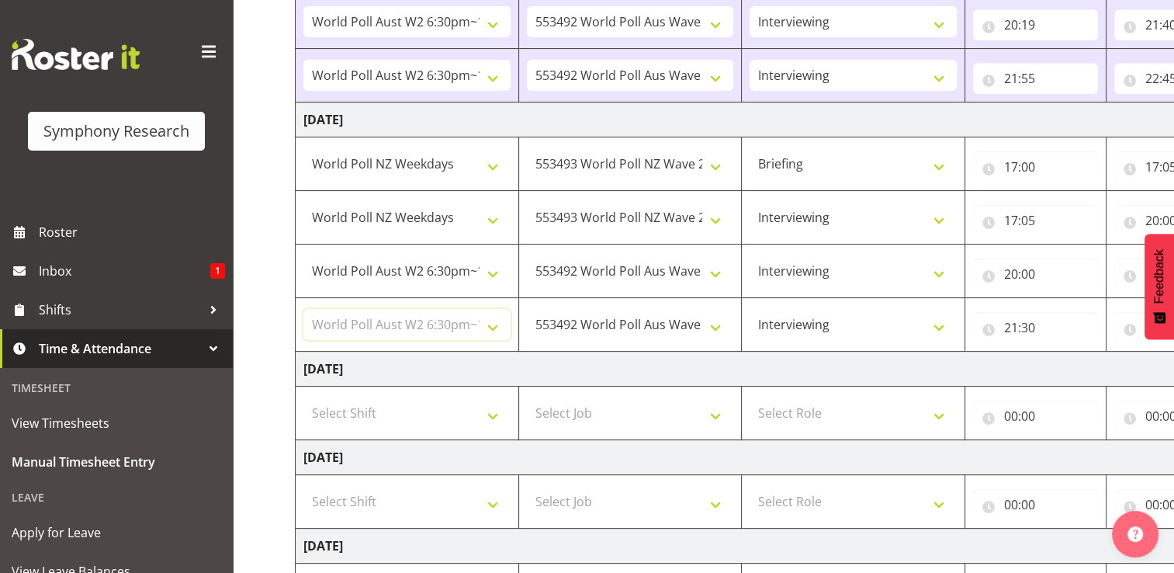
click at [303, 309] on select "Select Shift !!Weekend Residential (Roster IT Shift Label) *Business 9/10am ~ 4…" at bounding box center [406, 324] width 207 height 31
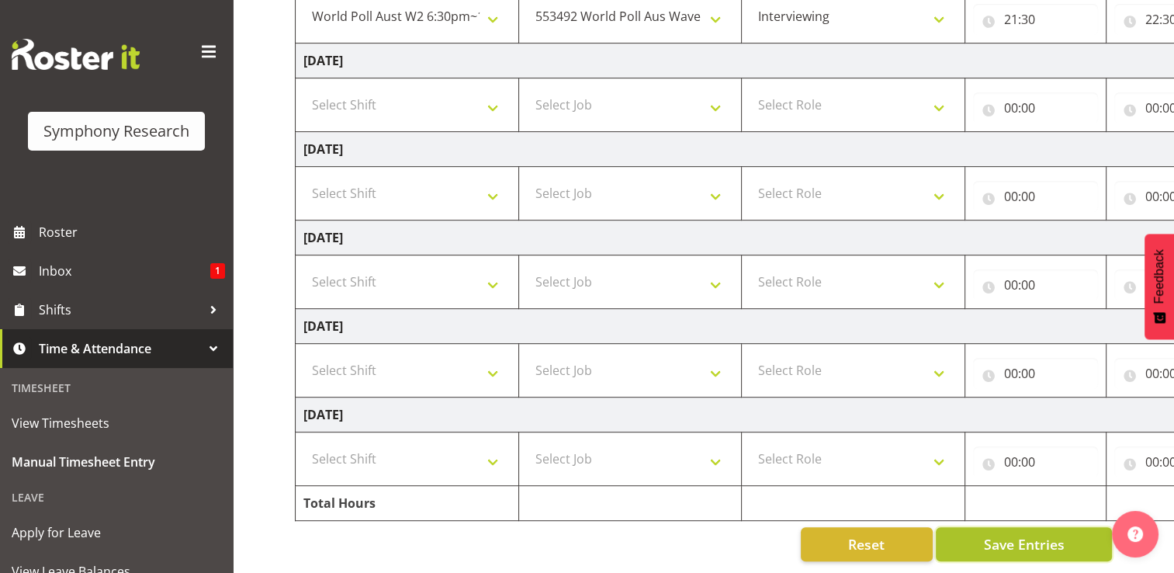
click at [1007, 541] on span "Save Entries" at bounding box center [1023, 544] width 81 height 20
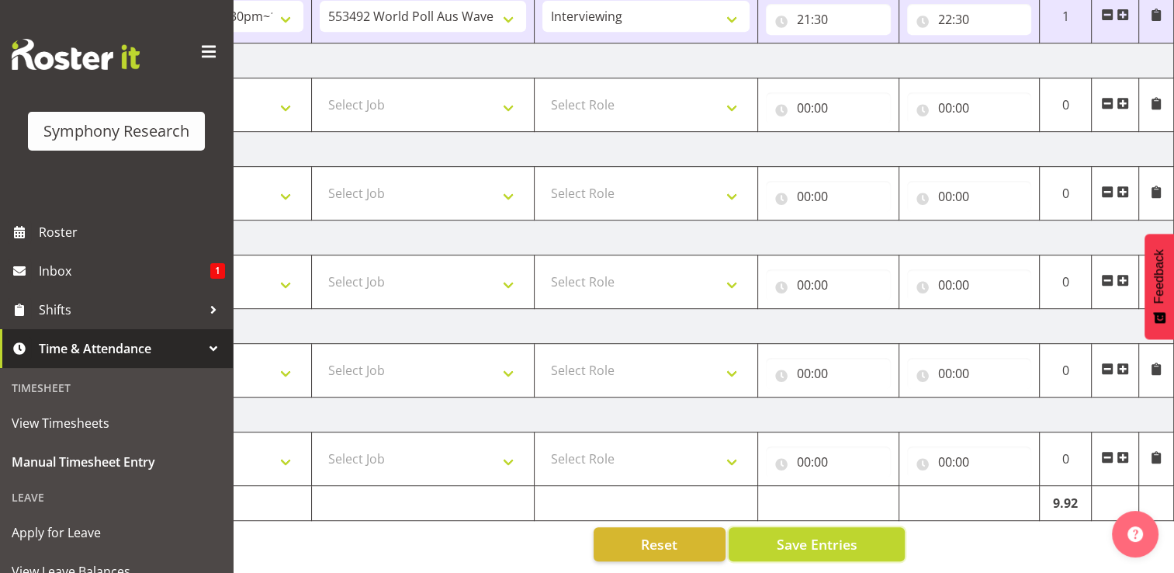
scroll to position [518, 0]
